Goal: Find specific page/section: Find specific page/section

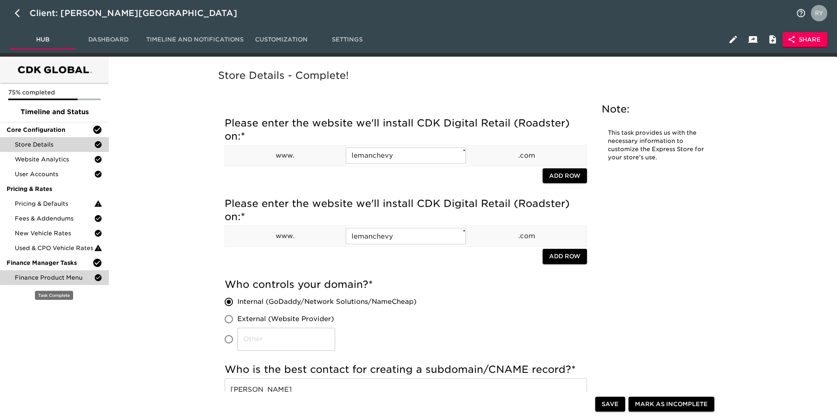
click at [51, 276] on span "Finance Product Menu" at bounding box center [54, 277] width 79 height 8
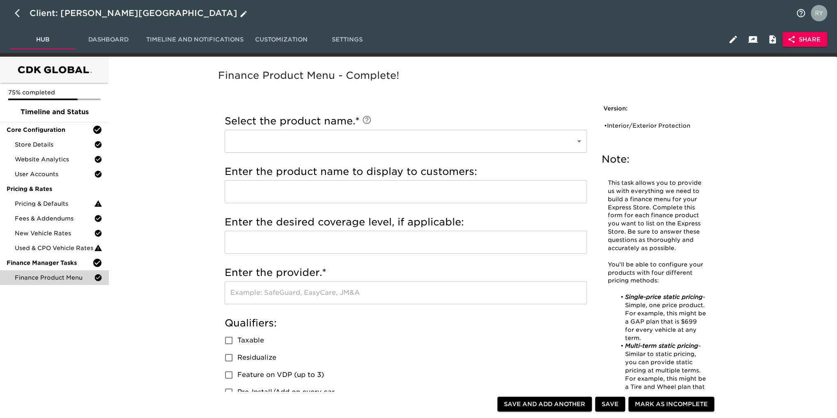
click at [18, 16] on icon "button" at bounding box center [17, 13] width 5 height 8
select select "10"
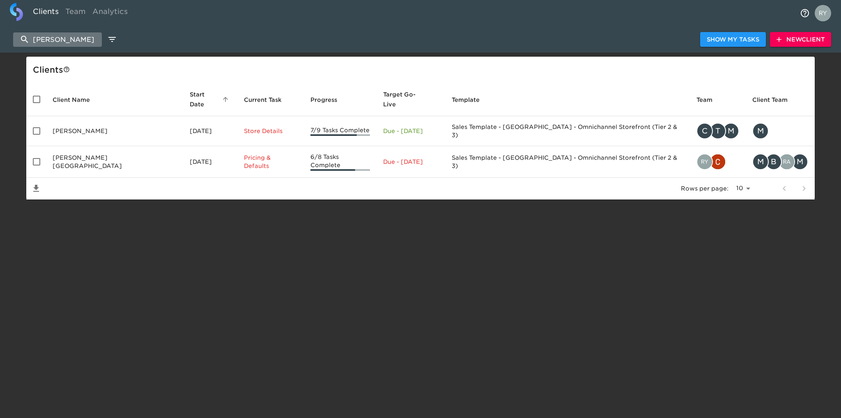
click at [54, 37] on input "[PERSON_NAME]" at bounding box center [57, 39] width 89 height 14
click at [60, 32] on input "[PERSON_NAME]" at bounding box center [57, 39] width 89 height 14
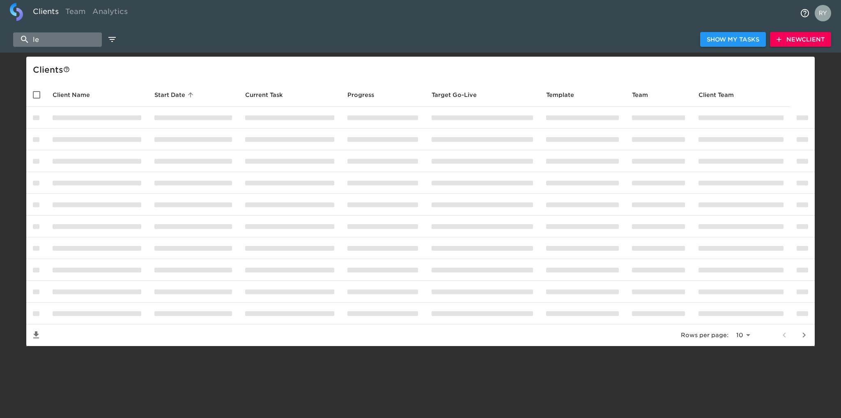
type input "l"
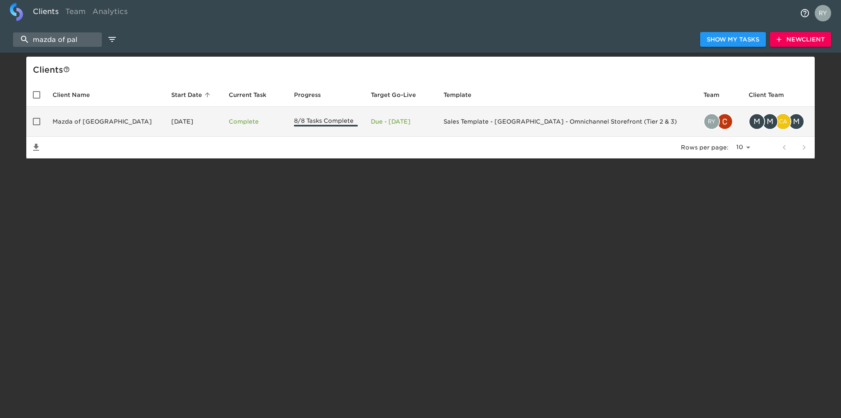
type input "mazda of pal"
click at [94, 123] on td "Mazda of [GEOGRAPHIC_DATA]" at bounding box center [105, 122] width 119 height 30
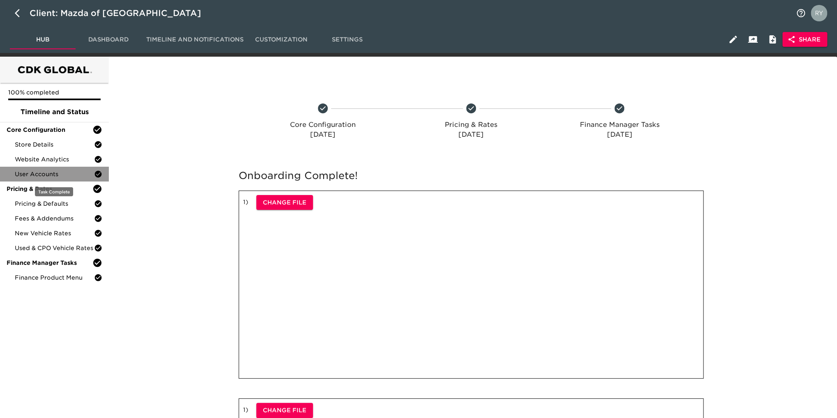
click at [42, 176] on span "User Accounts" at bounding box center [54, 174] width 79 height 8
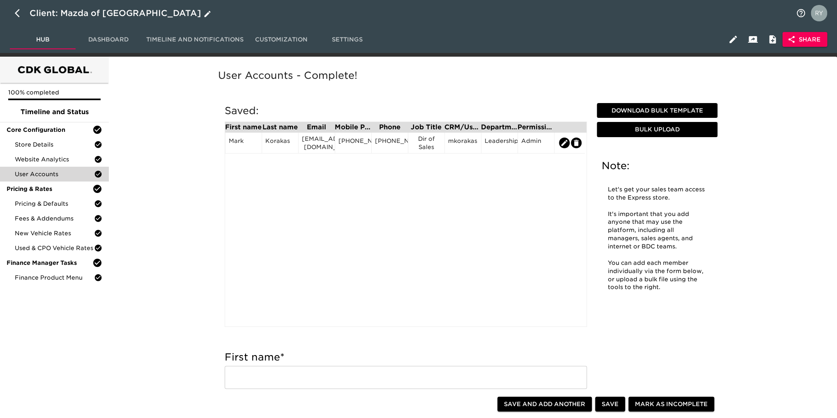
click at [17, 14] on icon "button" at bounding box center [20, 13] width 10 height 10
select select "10"
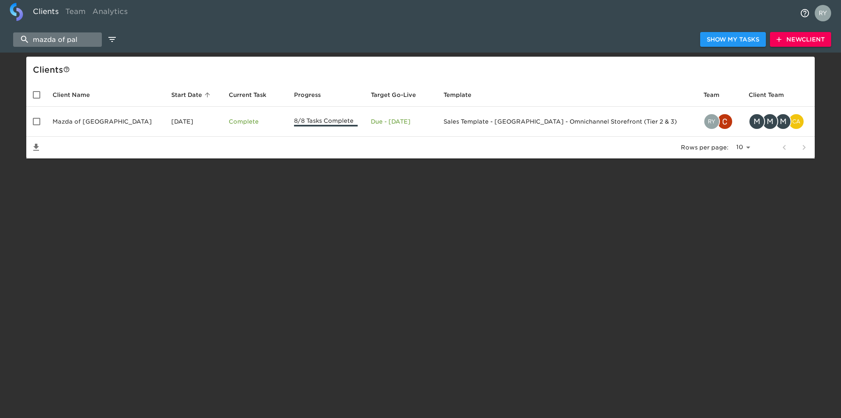
drag, startPoint x: 85, startPoint y: 40, endPoint x: 32, endPoint y: 42, distance: 52.6
click at [32, 42] on input "mazda of pal" at bounding box center [57, 39] width 89 height 14
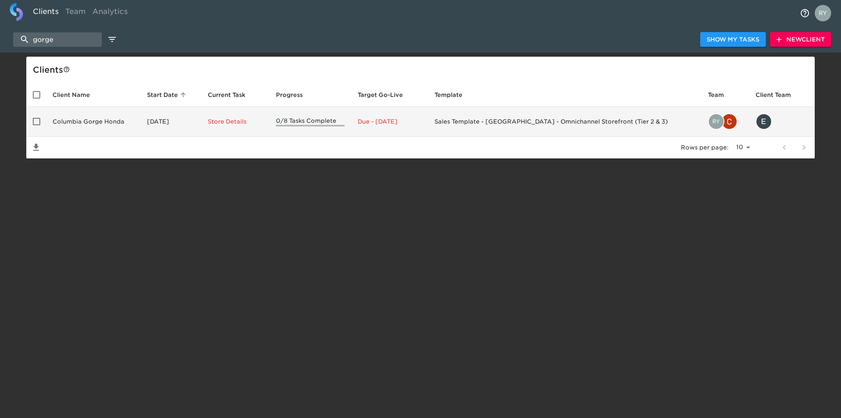
type input "gorge"
click at [100, 124] on td "Columbia Gorge Honda" at bounding box center [93, 122] width 94 height 30
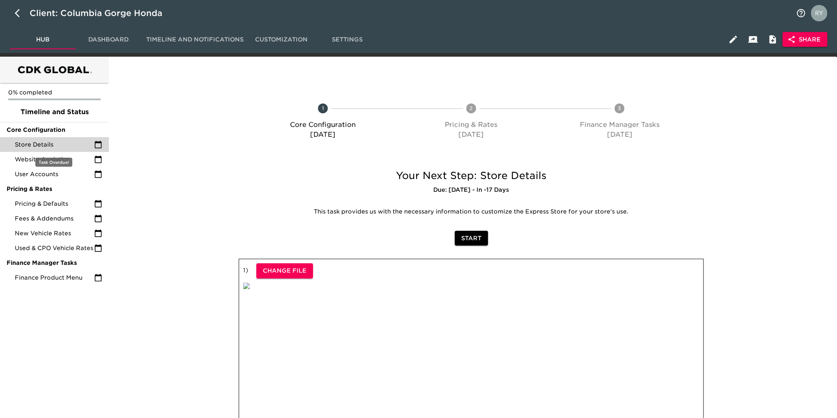
click at [71, 143] on span "Store Details" at bounding box center [54, 144] width 79 height 8
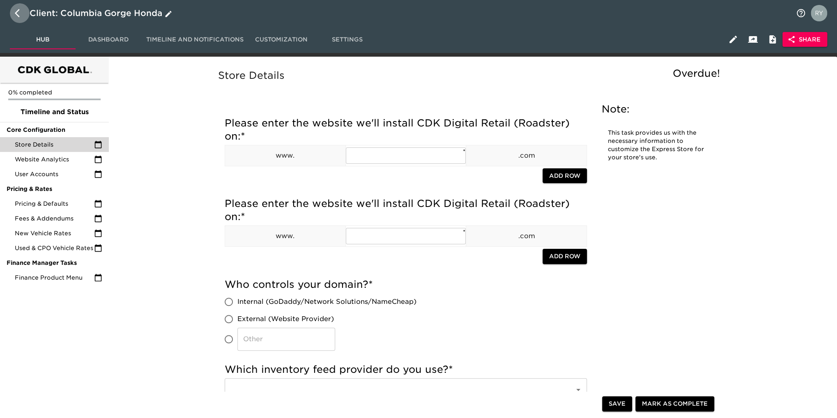
click at [14, 11] on button "button" at bounding box center [20, 13] width 20 height 20
select select "10"
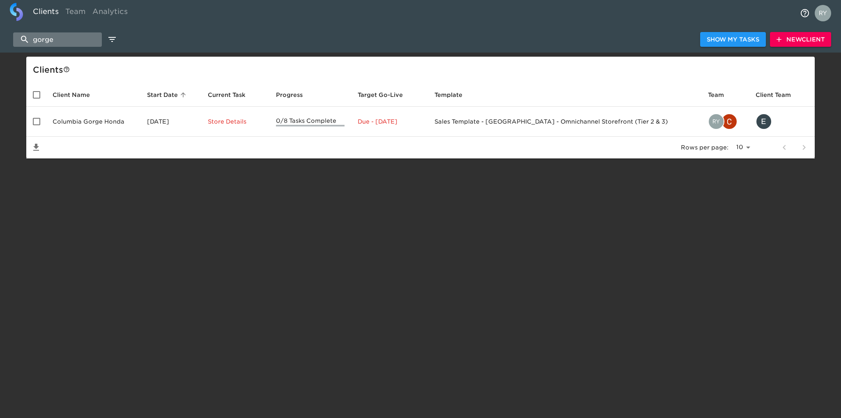
click at [72, 38] on input "gorge" at bounding box center [57, 39] width 89 height 14
type input "g"
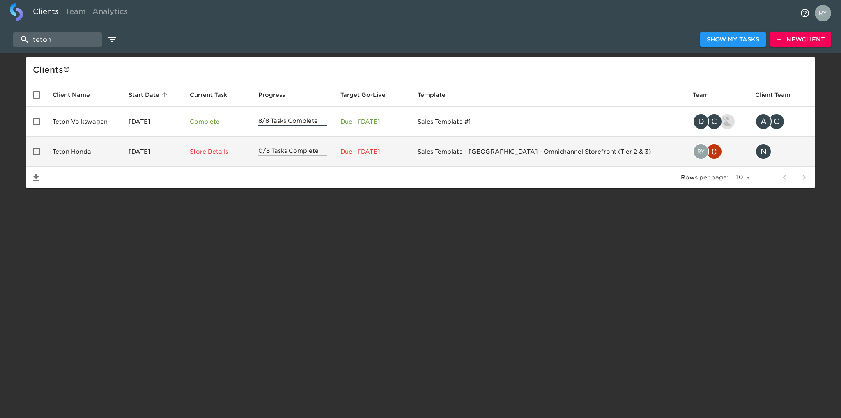
type input "teton"
click at [95, 153] on td "Teton Honda" at bounding box center [84, 152] width 76 height 30
